Goal: Task Accomplishment & Management: Use online tool/utility

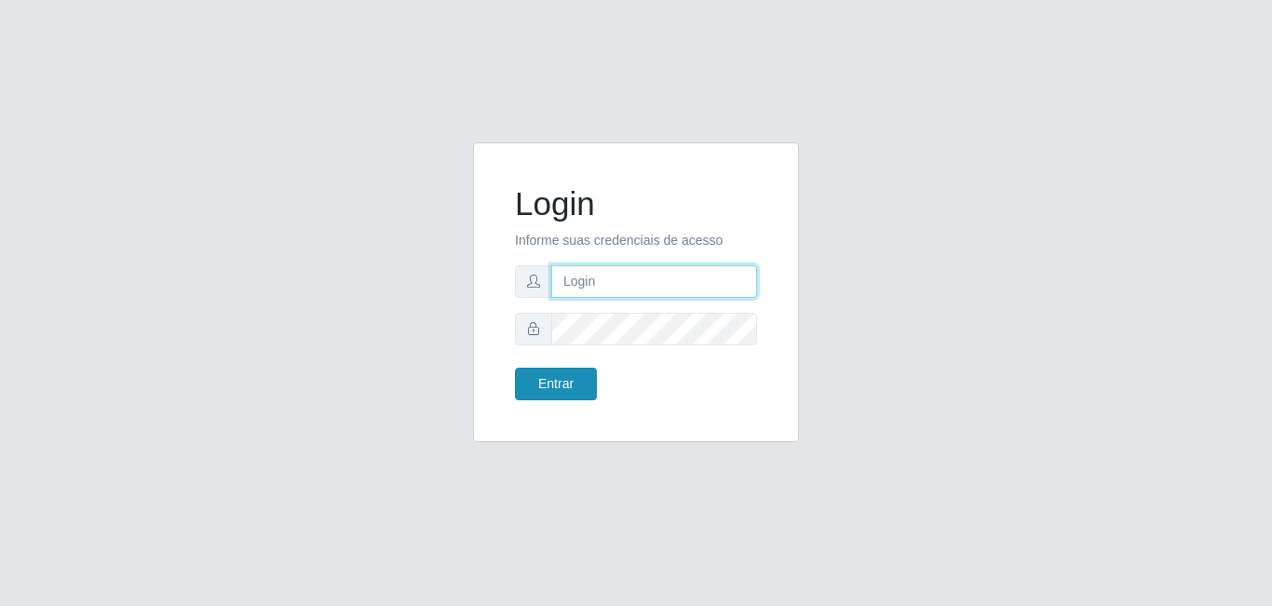
type input "[EMAIL_ADDRESS][DOMAIN_NAME]"
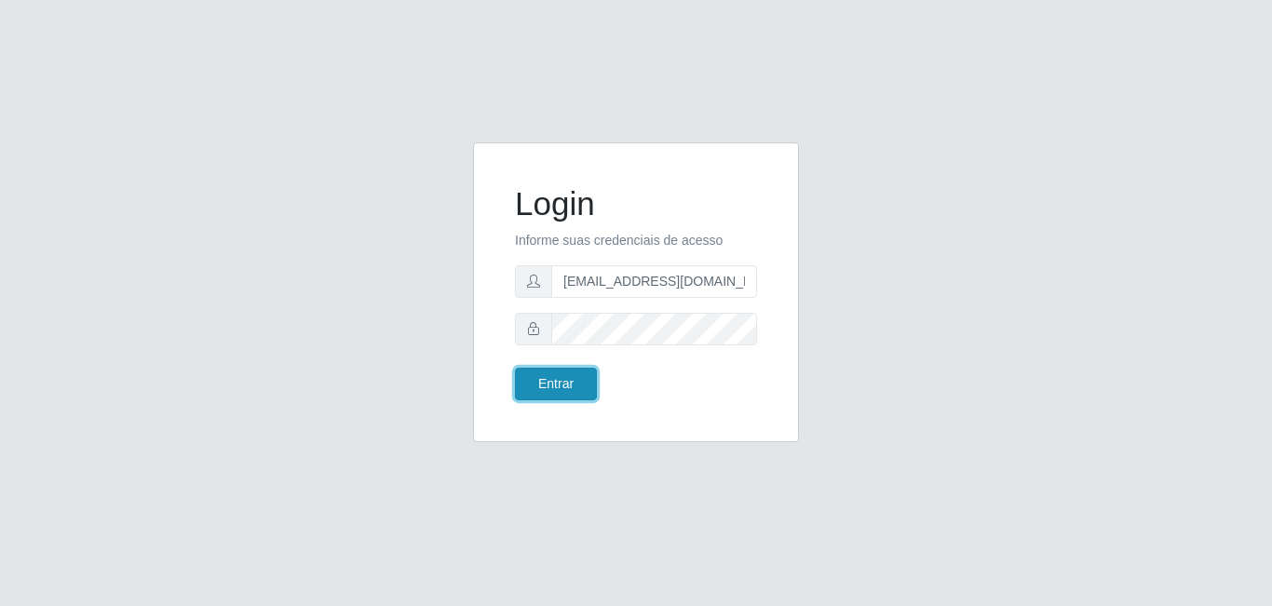
click at [560, 387] on button "Entrar" at bounding box center [556, 384] width 82 height 33
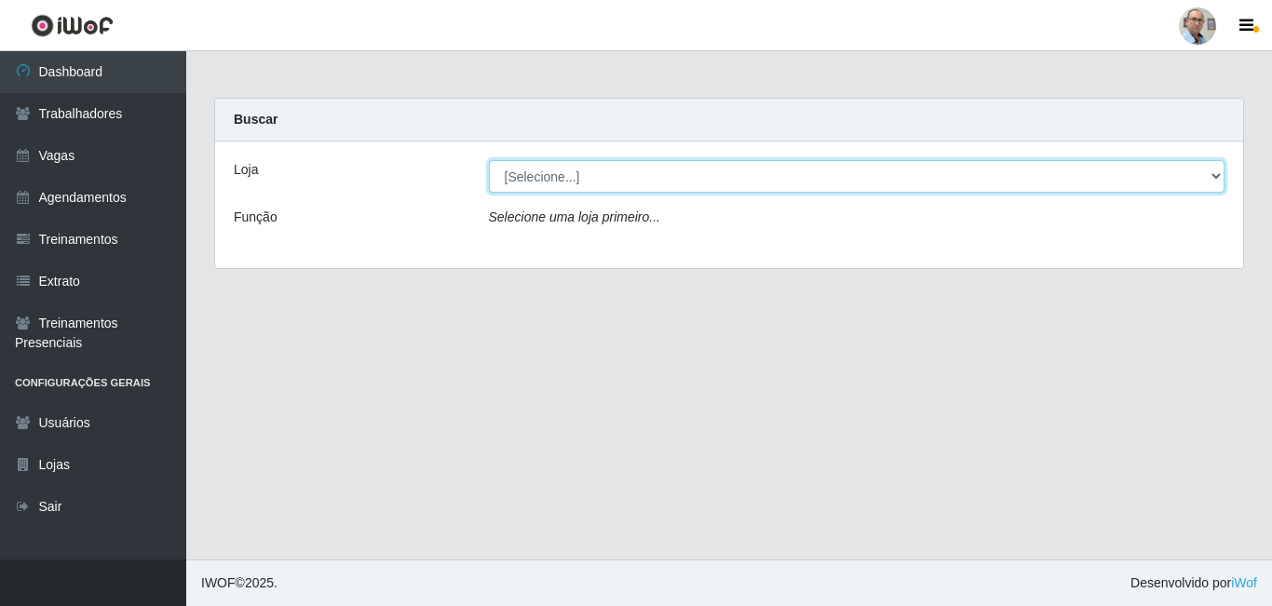
click at [651, 184] on select "[Selecione...] Mar Vermelho - Loja 04" at bounding box center [857, 176] width 737 height 33
select select "251"
click at [489, 160] on select "[Selecione...] Mar Vermelho - Loja 04" at bounding box center [857, 176] width 737 height 33
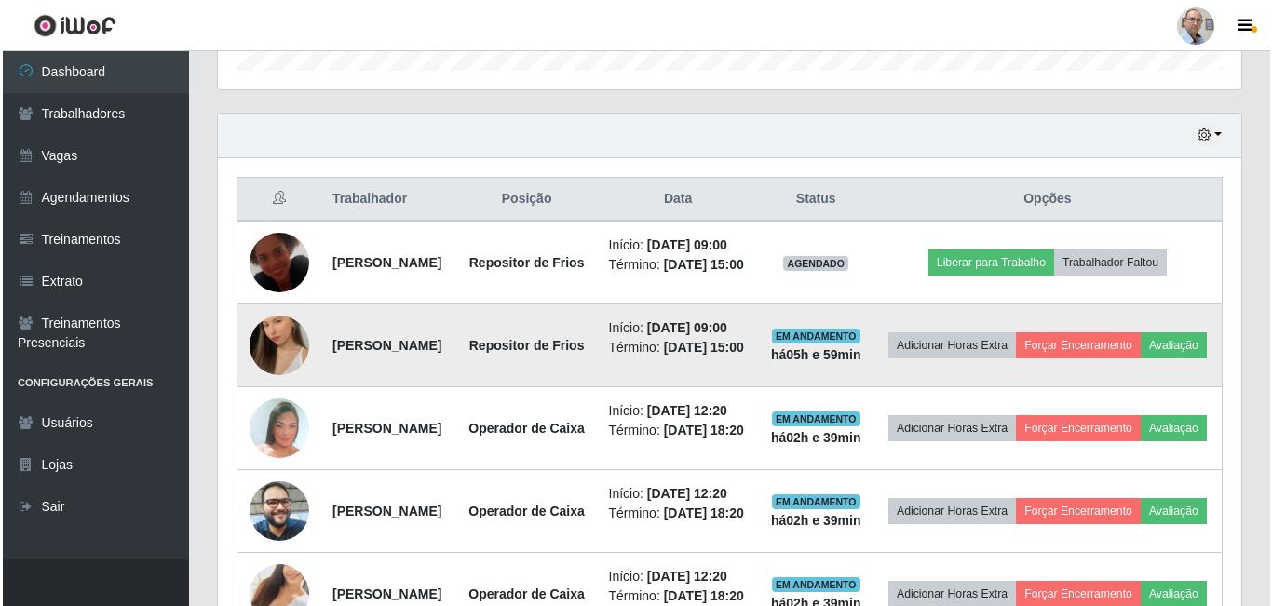
scroll to position [745, 0]
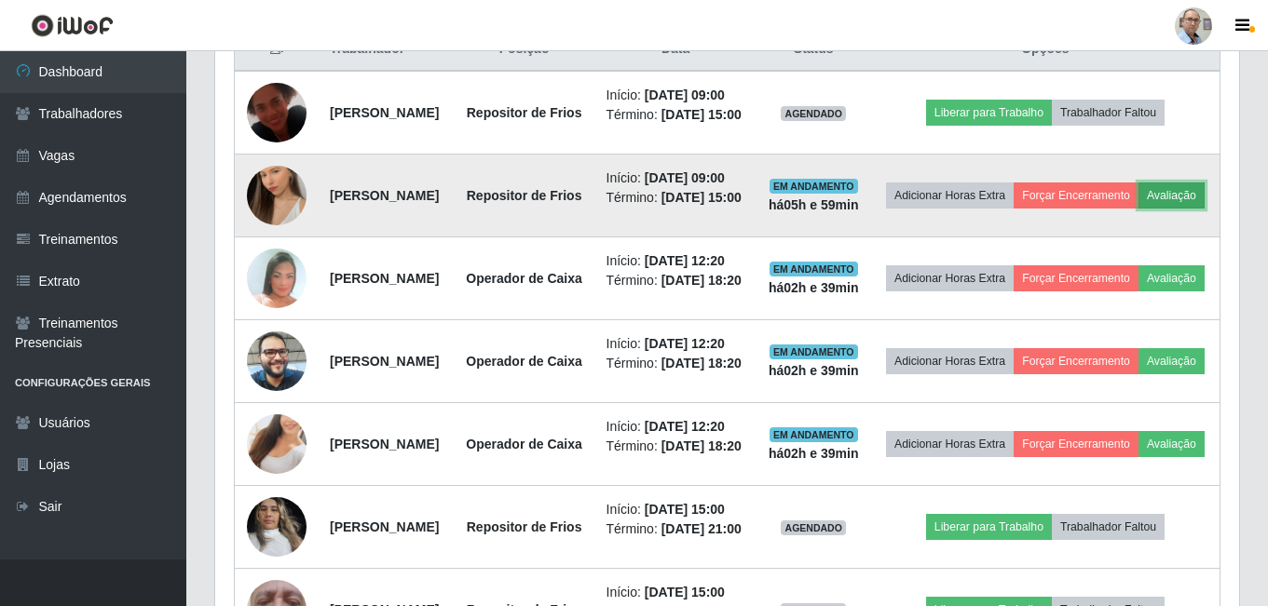
click at [1138, 209] on button "Avaliação" at bounding box center [1171, 196] width 66 height 26
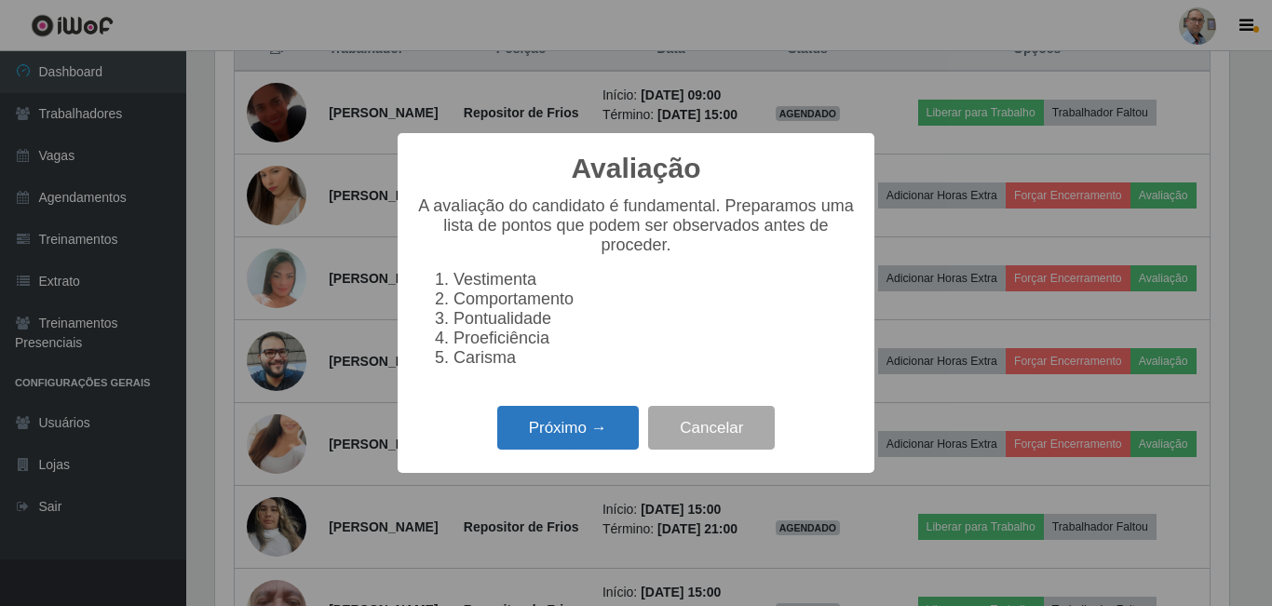
click at [571, 436] on button "Próximo →" at bounding box center [568, 428] width 142 height 44
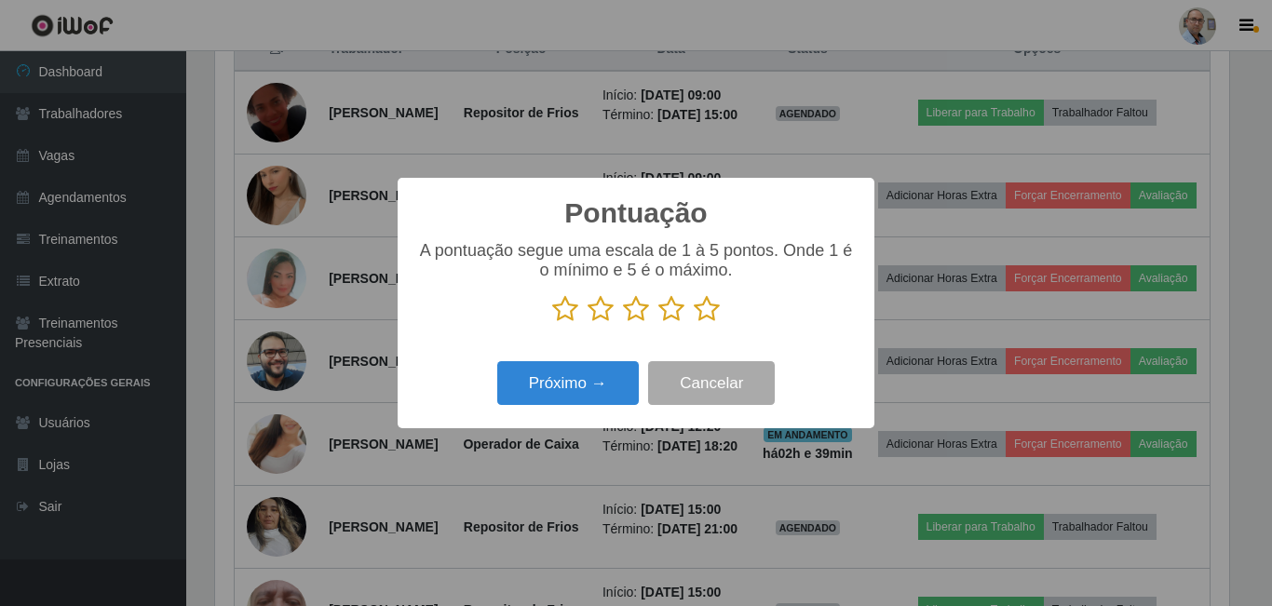
scroll to position [931145, 930517]
click at [716, 312] on icon at bounding box center [707, 309] width 26 height 28
click at [694, 323] on input "radio" at bounding box center [694, 323] width 0 height 0
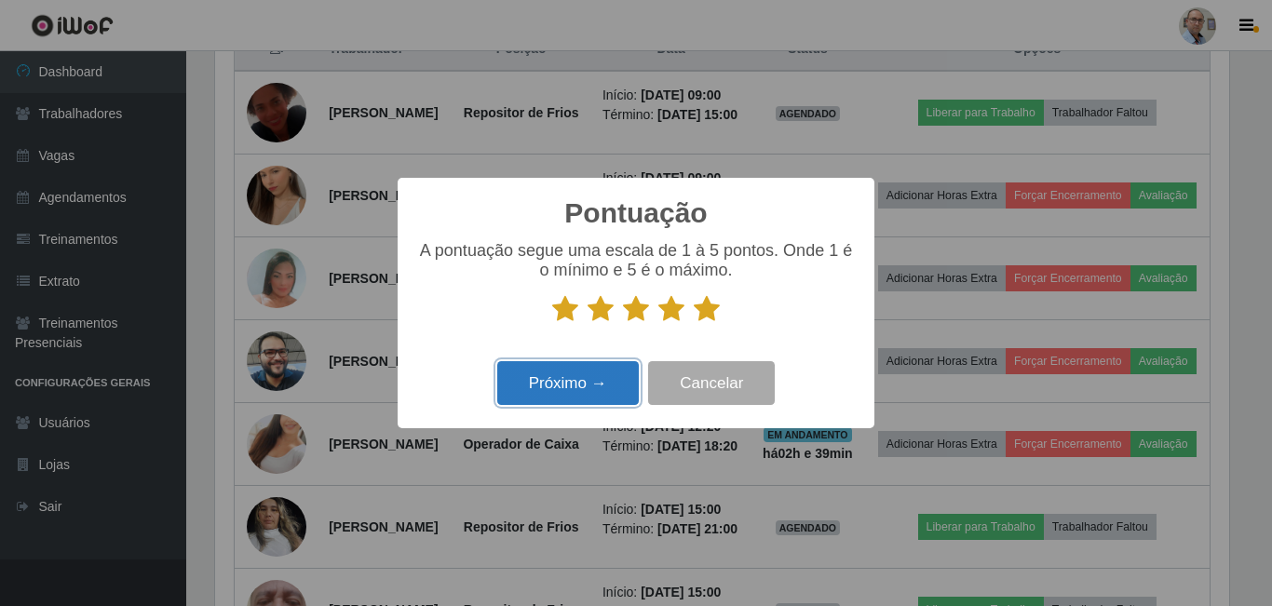
click at [572, 405] on button "Próximo →" at bounding box center [568, 383] width 142 height 44
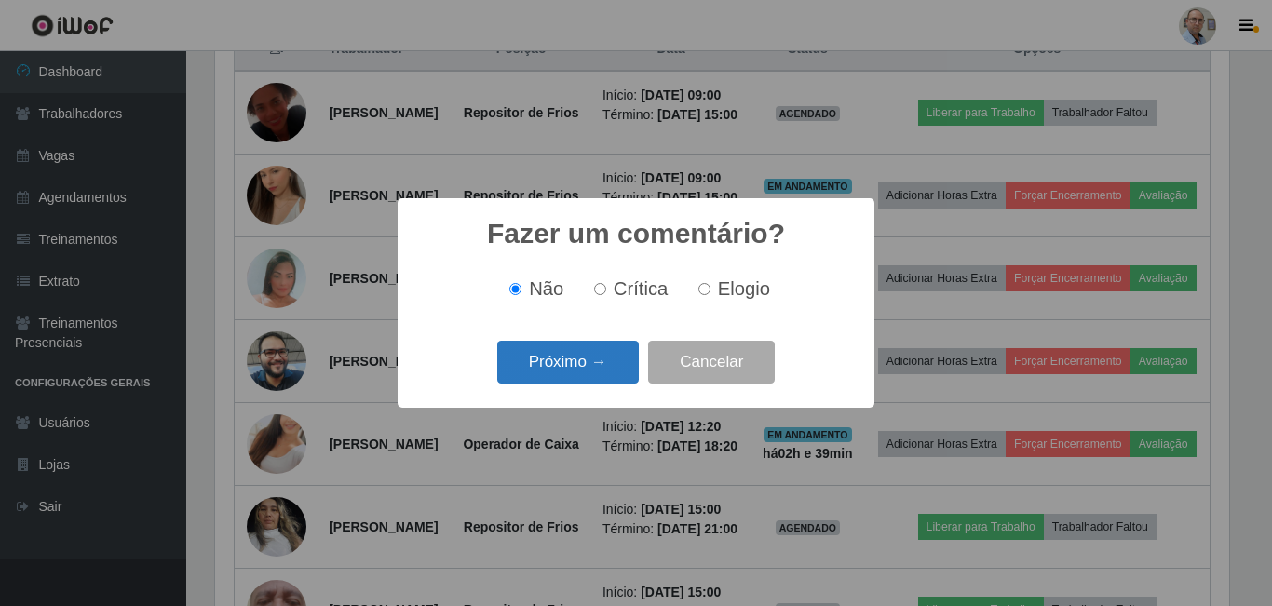
click at [591, 372] on button "Próximo →" at bounding box center [568, 363] width 142 height 44
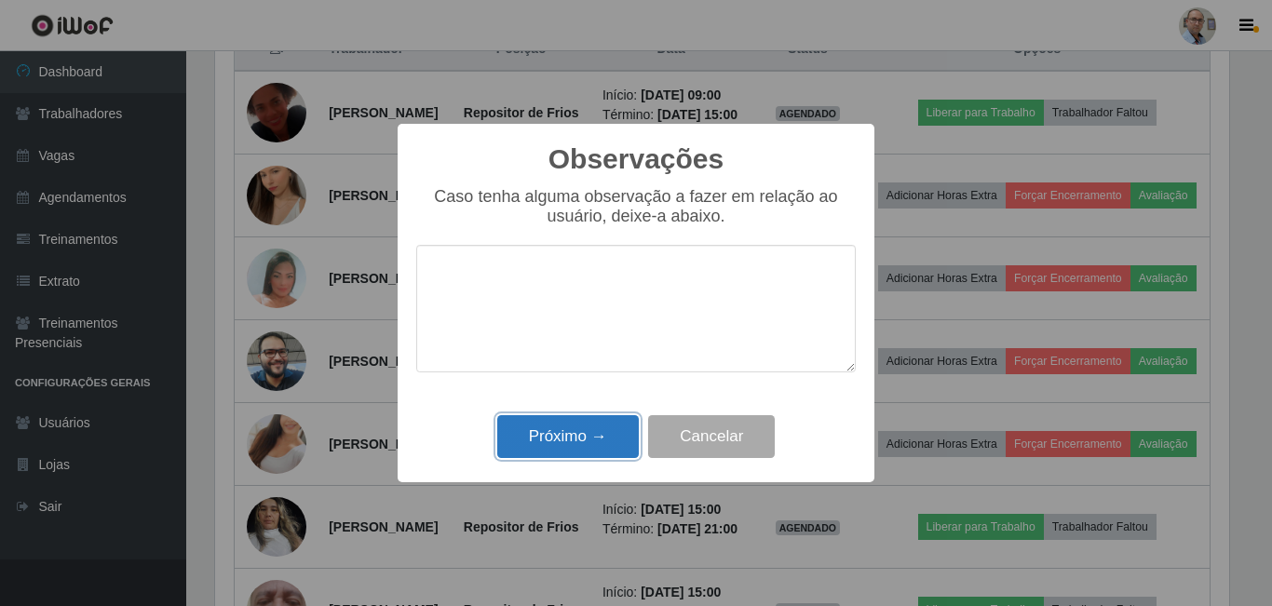
click at [576, 438] on button "Próximo →" at bounding box center [568, 437] width 142 height 44
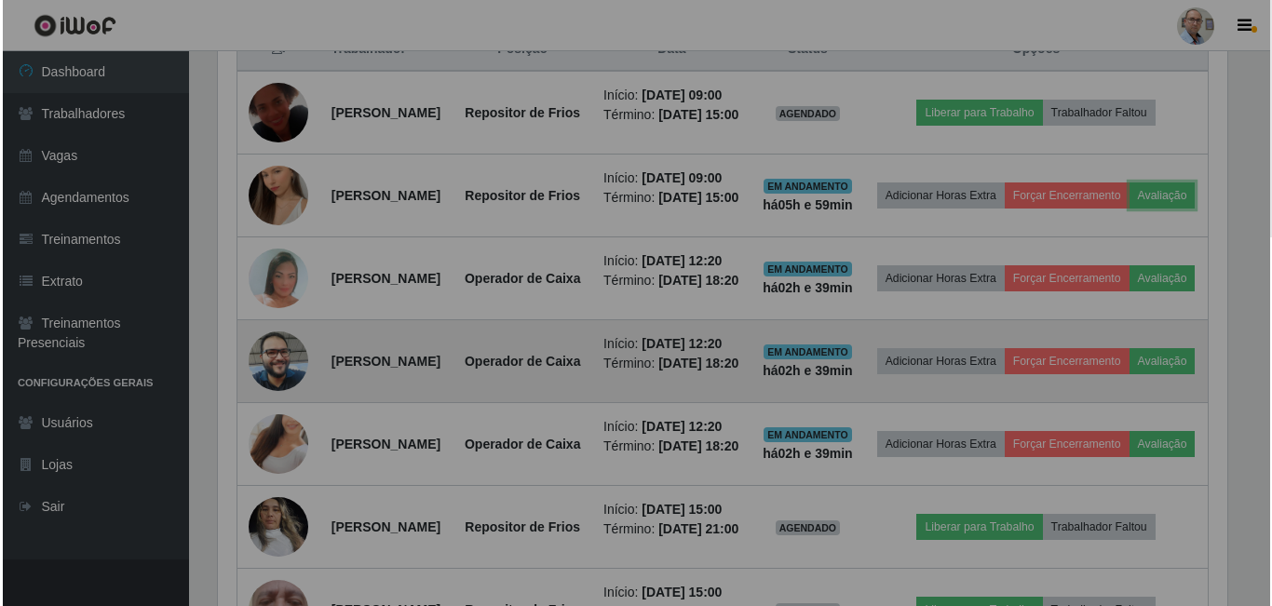
scroll to position [387, 1024]
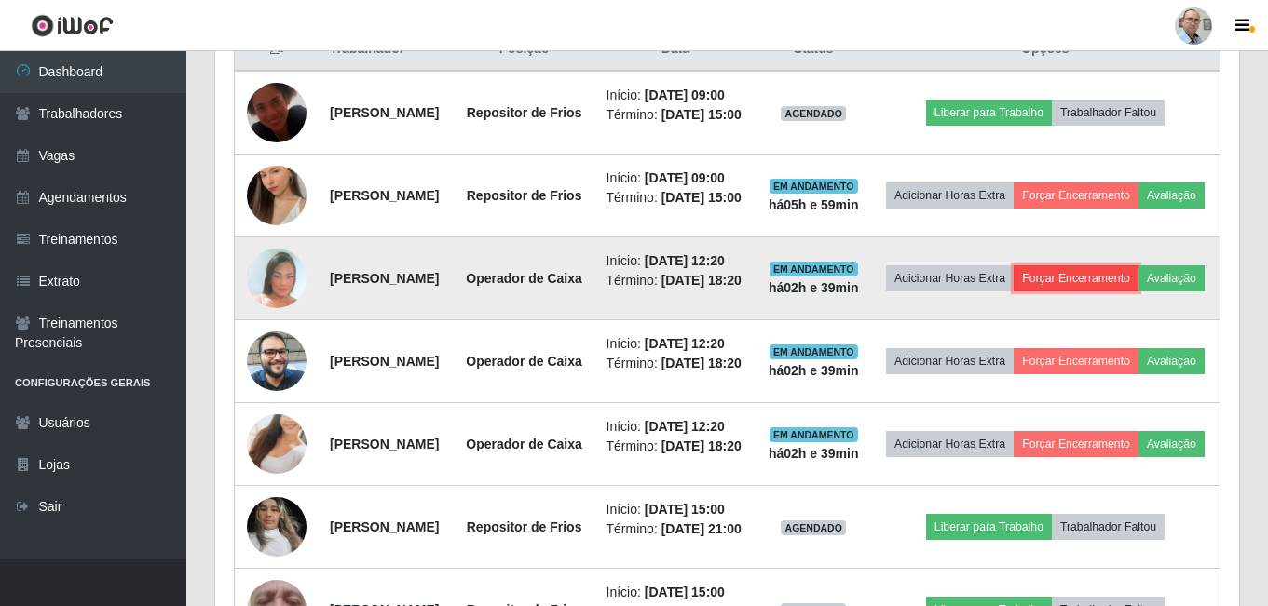
click at [1114, 292] on button "Forçar Encerramento" at bounding box center [1076, 278] width 125 height 26
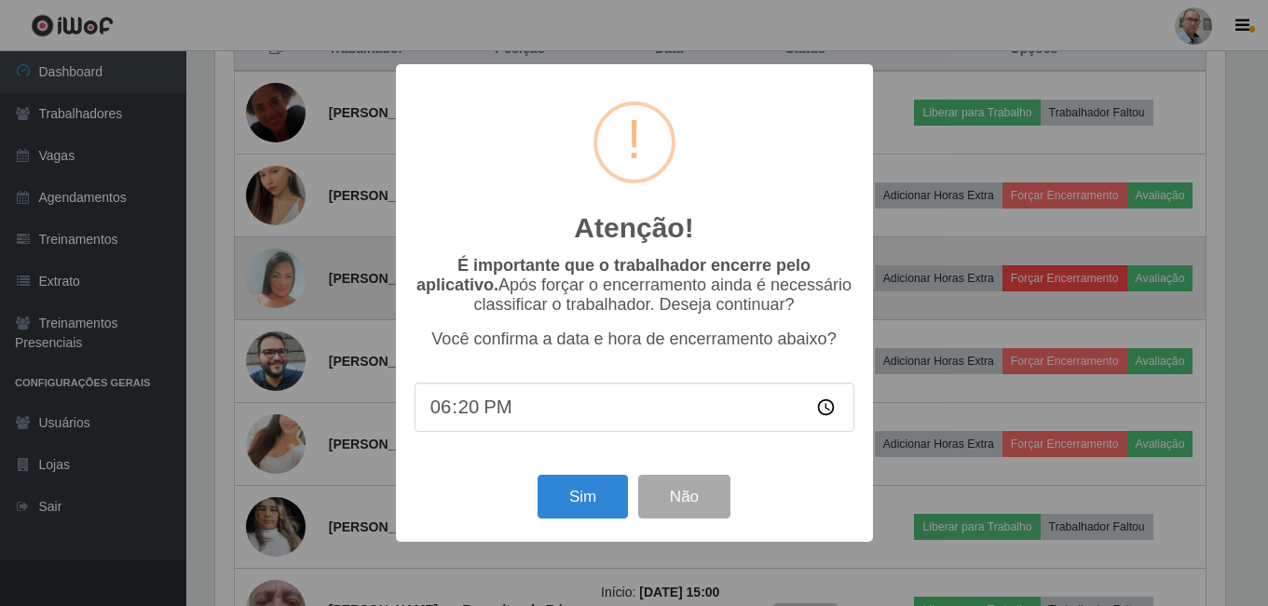
scroll to position [387, 1014]
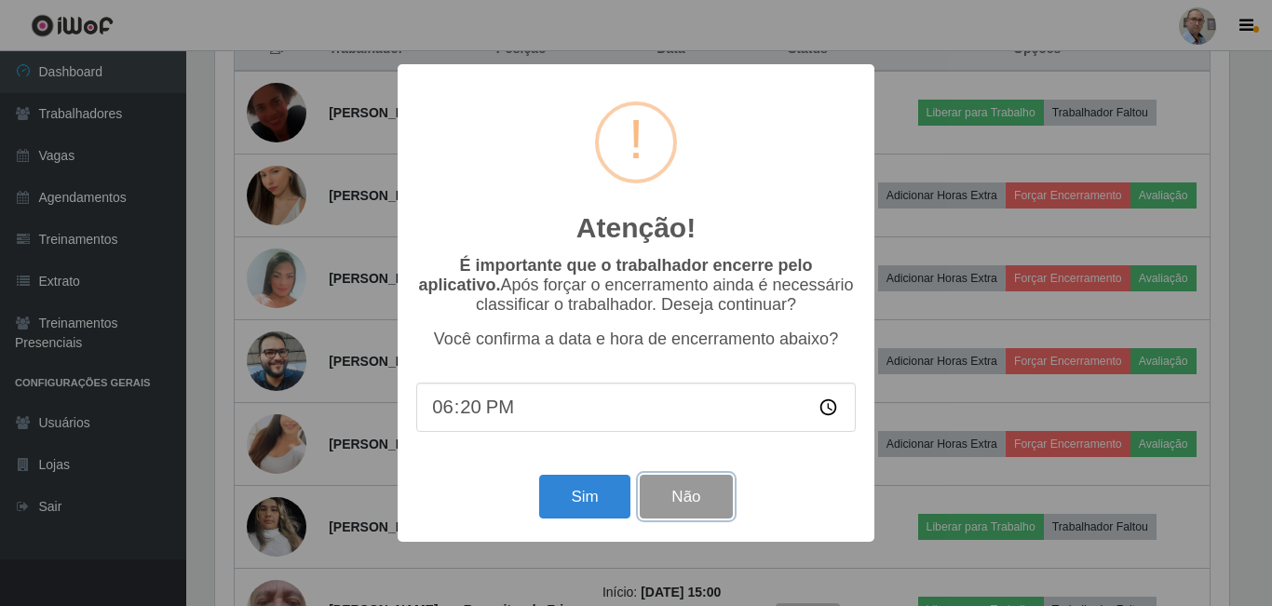
click at [680, 497] on button "Não" at bounding box center [686, 497] width 92 height 44
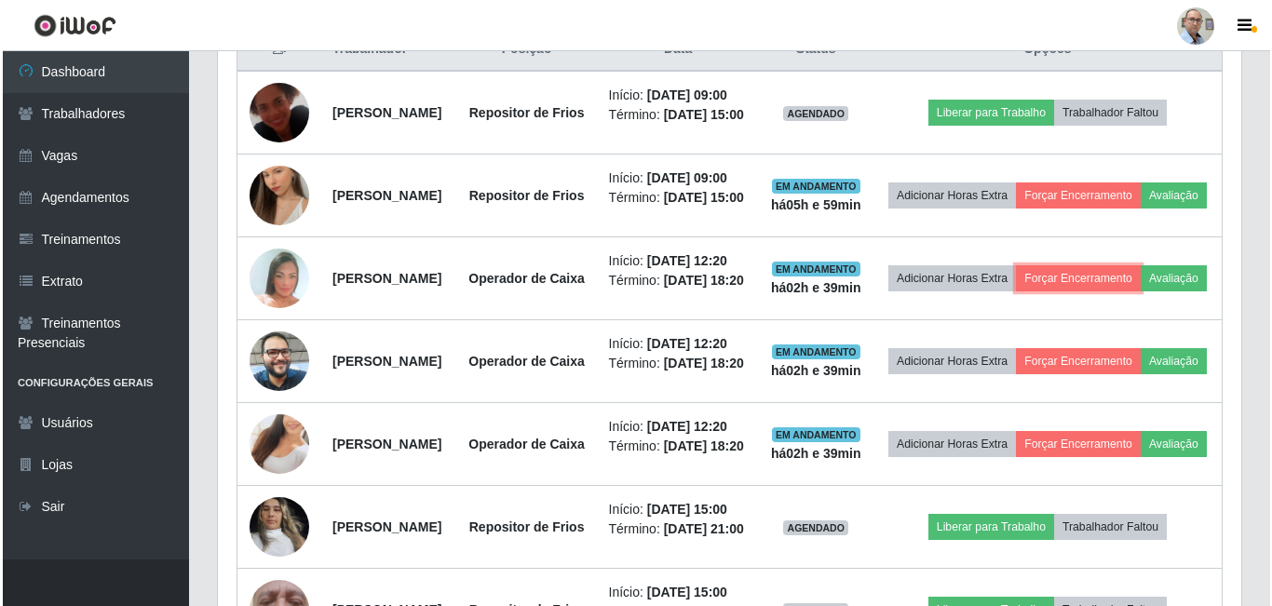
scroll to position [387, 1024]
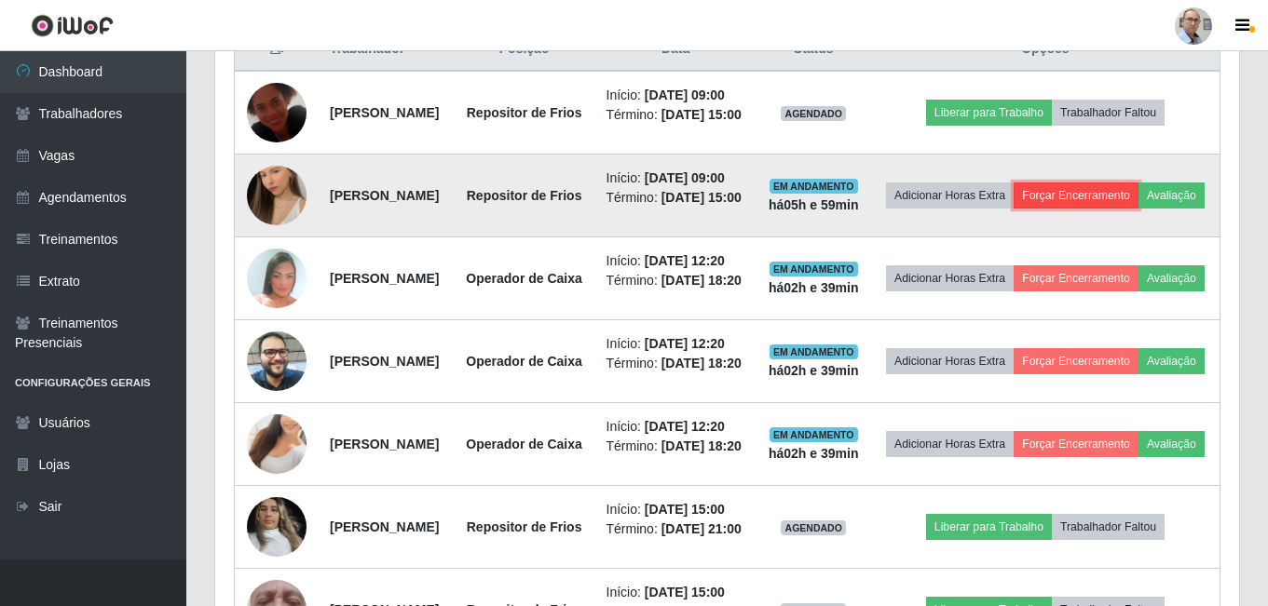
click at [1125, 209] on button "Forçar Encerramento" at bounding box center [1076, 196] width 125 height 26
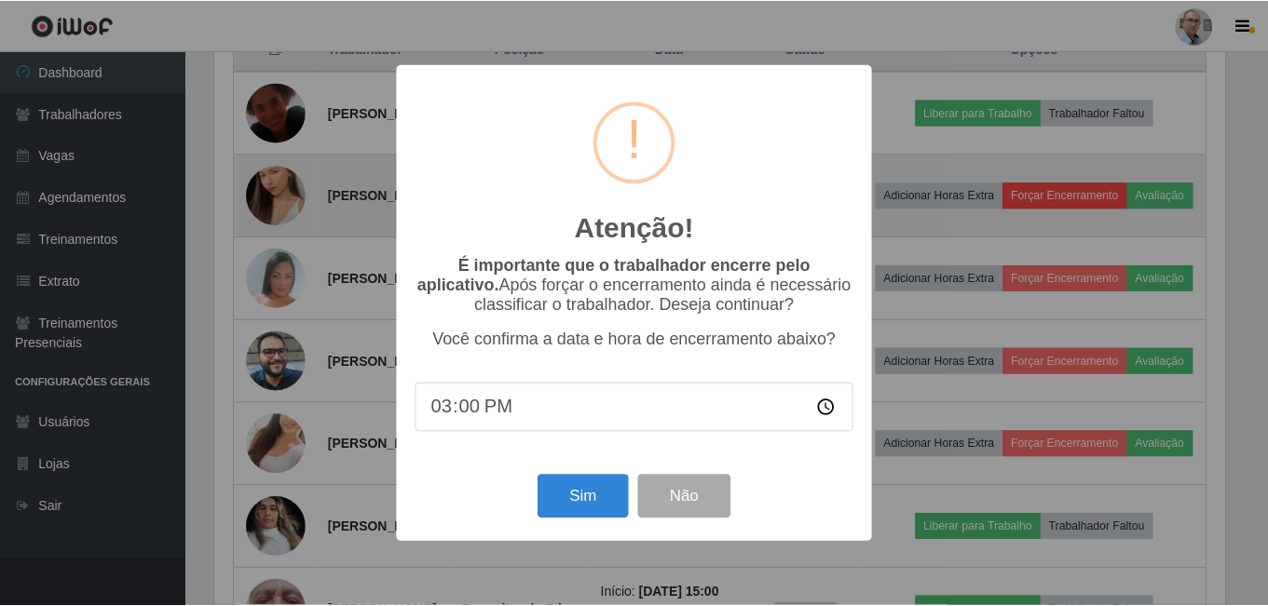
scroll to position [387, 1014]
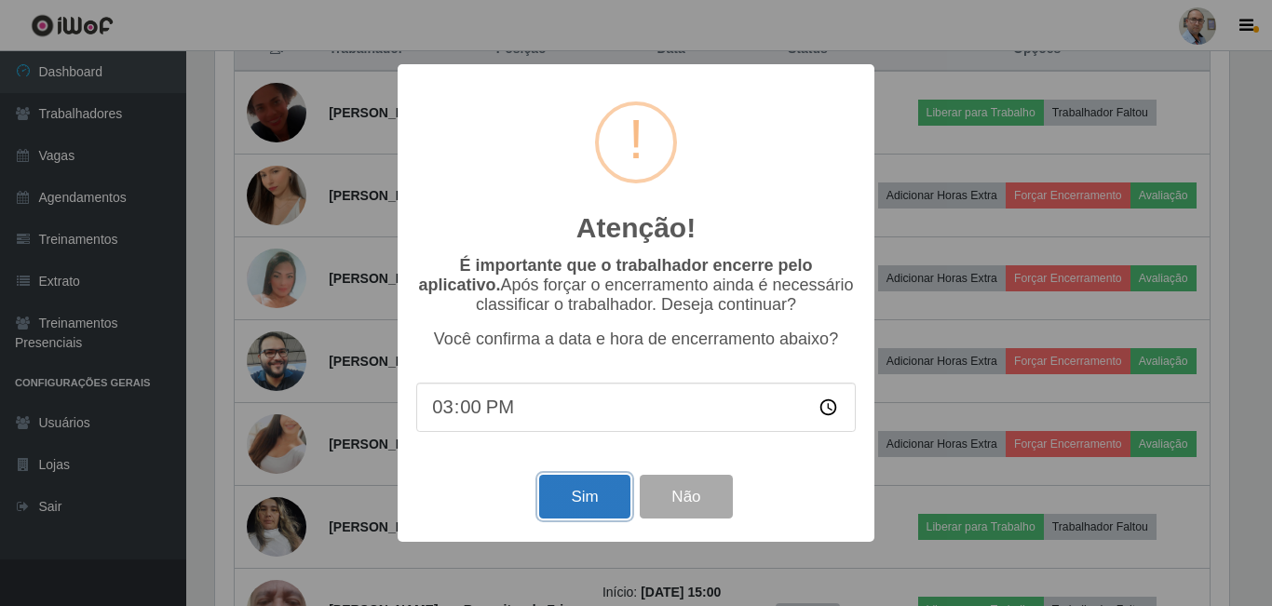
click at [565, 513] on button "Sim" at bounding box center [584, 497] width 90 height 44
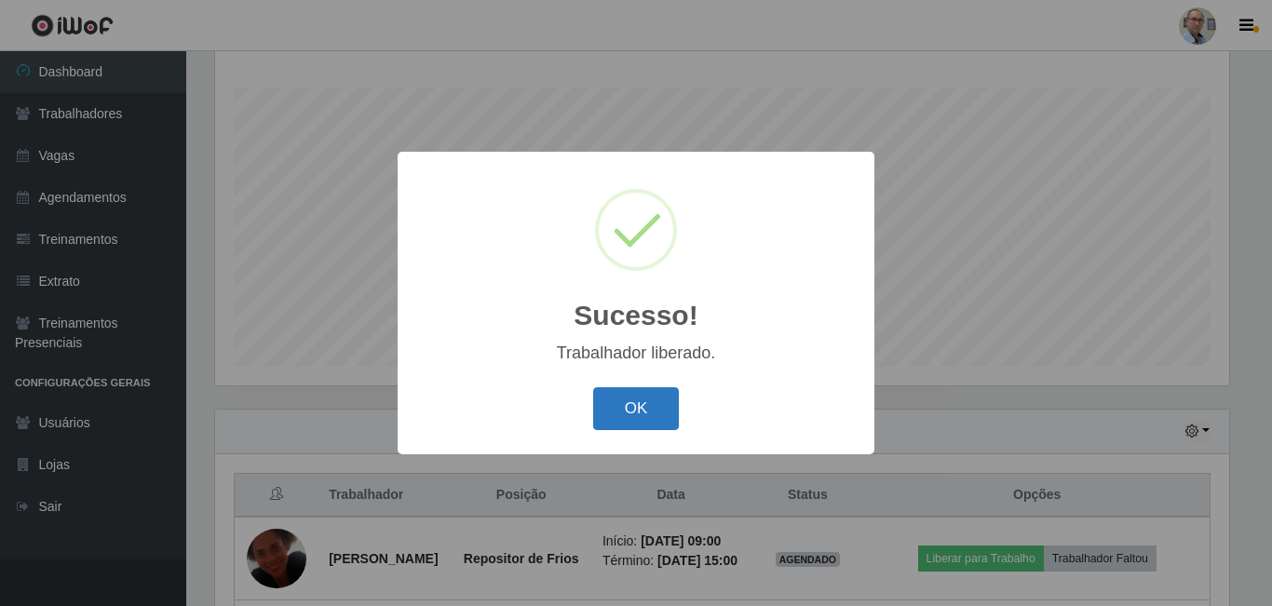
click at [654, 403] on button "OK" at bounding box center [636, 410] width 87 height 44
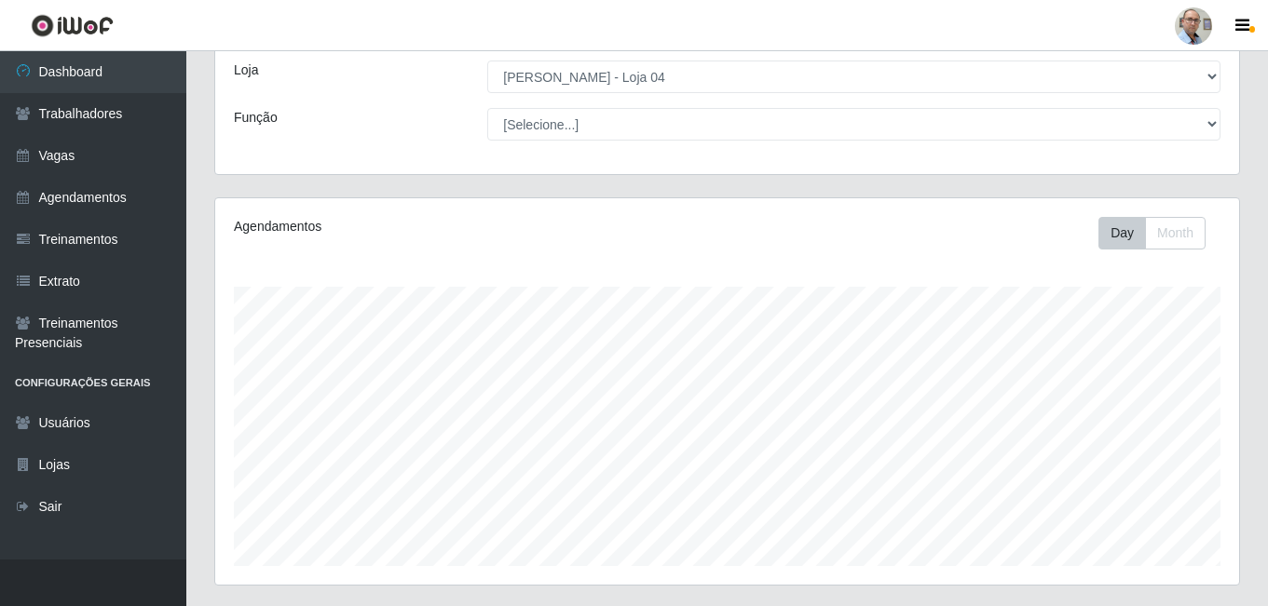
scroll to position [0, 0]
